Goal: Book appointment/travel/reservation

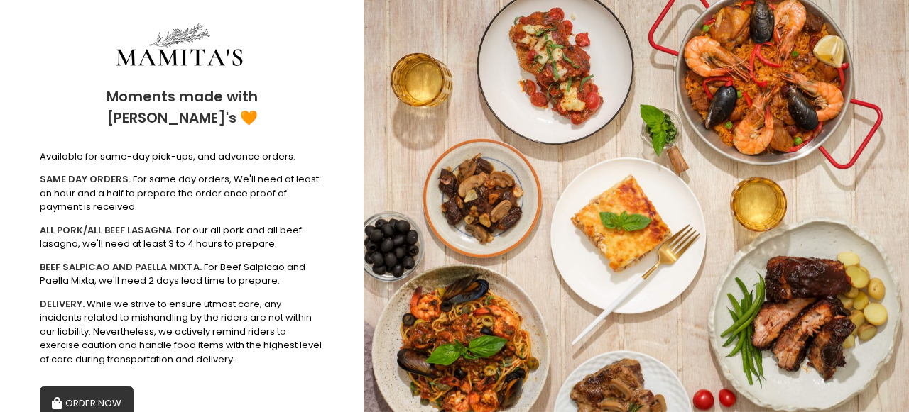
click at [70, 387] on button "ORDER NOW" at bounding box center [87, 404] width 94 height 34
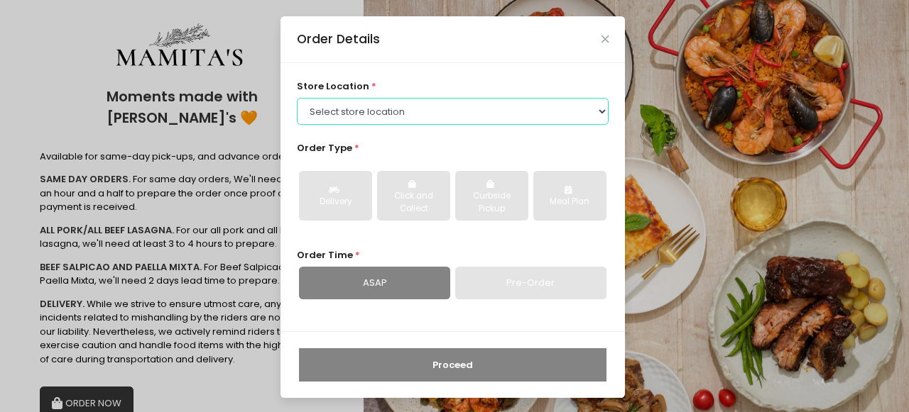
click at [382, 116] on select "Select store location Mamitas PH - [GEOGRAPHIC_DATA] Mamitas PH - [GEOGRAPHIC_D…" at bounding box center [453, 111] width 312 height 27
select select "65ad40693dc37ee8b8129aca"
click at [297, 98] on select "Select store location Mamitas PH - [GEOGRAPHIC_DATA] Mamitas PH - [GEOGRAPHIC_D…" at bounding box center [453, 111] width 312 height 27
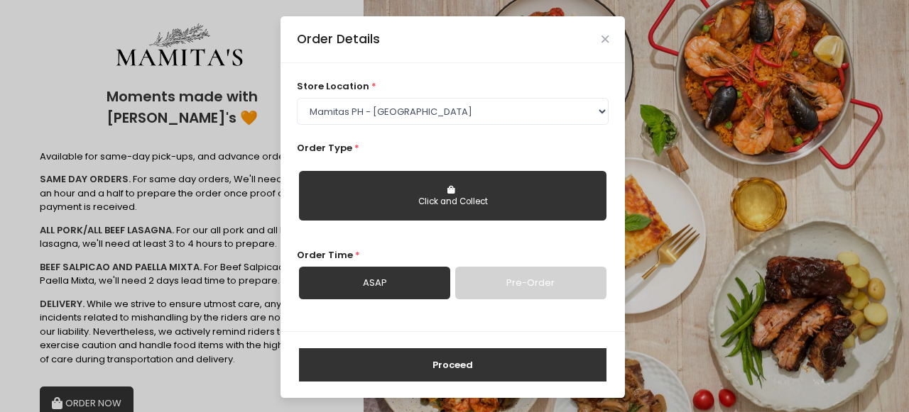
click at [360, 204] on div "Click and Collect" at bounding box center [452, 202] width 287 height 13
click at [517, 287] on link "Pre-Order" at bounding box center [530, 283] width 151 height 33
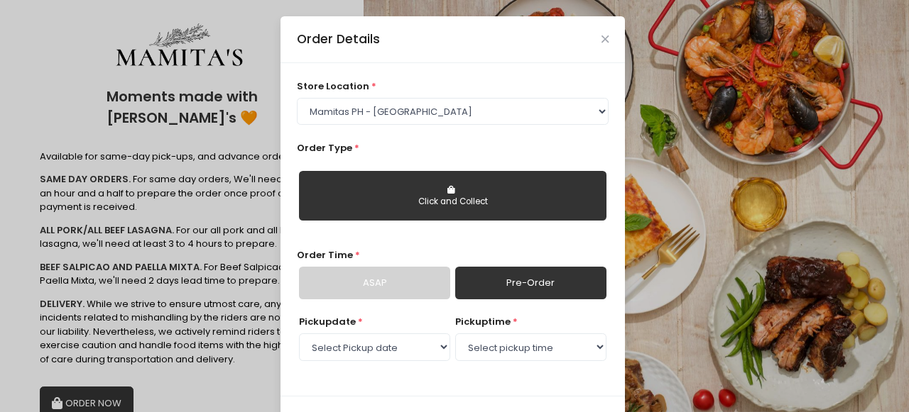
scroll to position [66, 0]
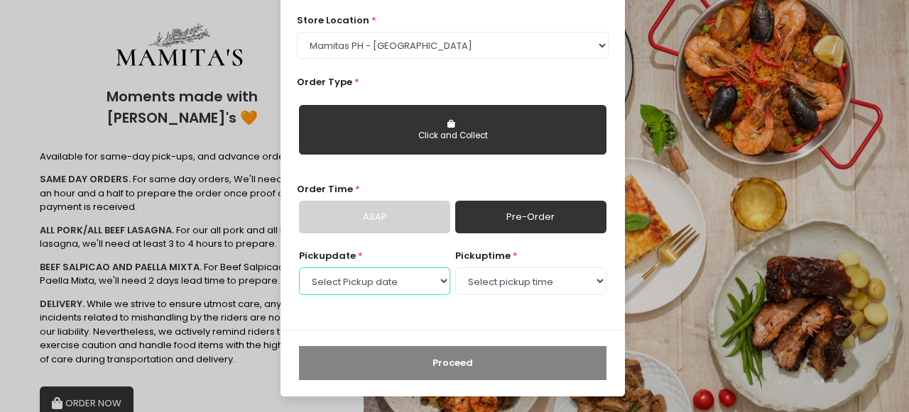
click at [429, 275] on select "Select Pickup date [DATE] [DATE] [DATE] [DATE] [DATE] [DATE] [DATE] [DATE] [DAT…" at bounding box center [374, 281] width 151 height 27
select select "[DATE]"
click at [299, 268] on select "Select Pickup date [DATE] [DATE] [DATE] [DATE] [DATE] [DATE] [DATE] [DATE] [DAT…" at bounding box center [374, 281] width 151 height 27
click at [455, 268] on select "Select pickup time 09:00 AM - 09:30 AM 09:30 AM - 10:00 AM 10:00 AM - 10:30 AM …" at bounding box center [530, 281] width 151 height 27
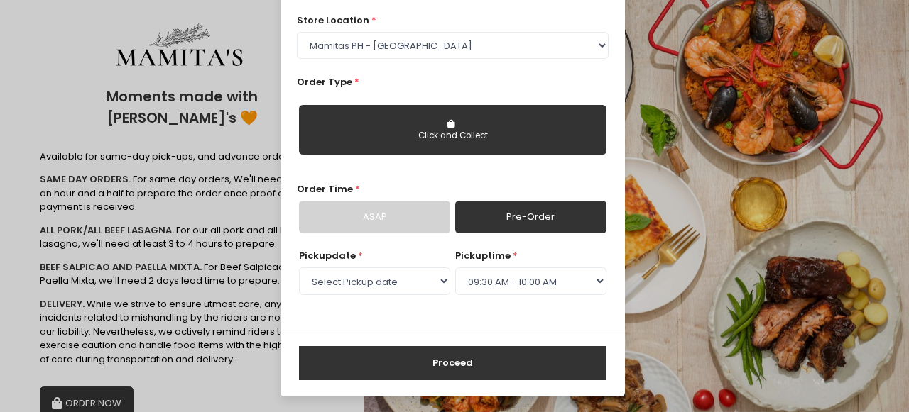
click at [493, 287] on select "Select pickup time 09:00 AM - 09:30 AM 09:30 AM - 10:00 AM 10:00 AM - 10:30 AM …" at bounding box center [530, 281] width 151 height 27
select select "09:00"
click at [455, 268] on select "Select pickup time 09:00 AM - 09:30 AM 09:30 AM - 10:00 AM 10:00 AM - 10:30 AM …" at bounding box center [530, 281] width 151 height 27
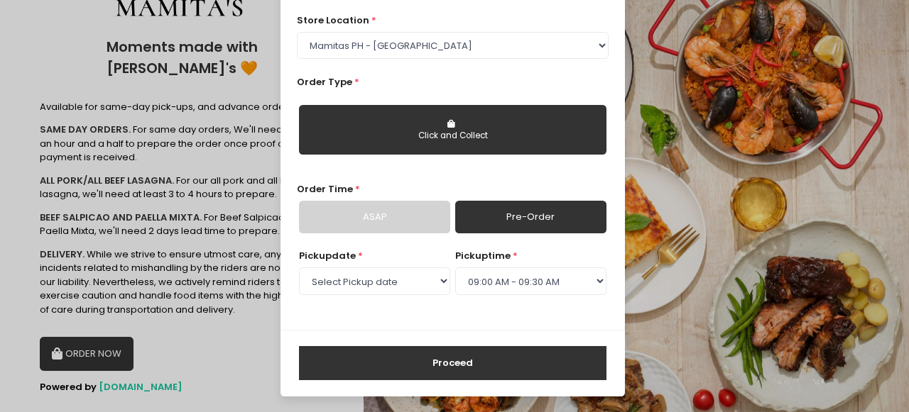
scroll to position [59, 0]
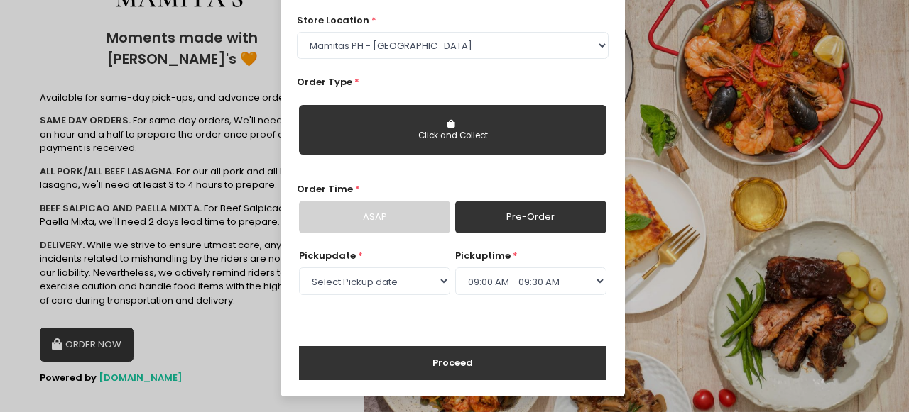
click at [445, 346] on button "Proceed" at bounding box center [452, 363] width 307 height 34
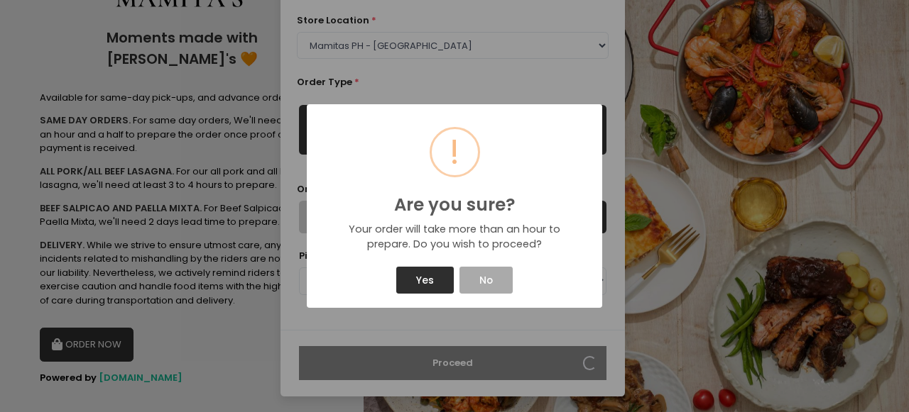
click at [435, 284] on button "Yes" at bounding box center [424, 280] width 57 height 27
